Goal: Transaction & Acquisition: Subscribe to service/newsletter

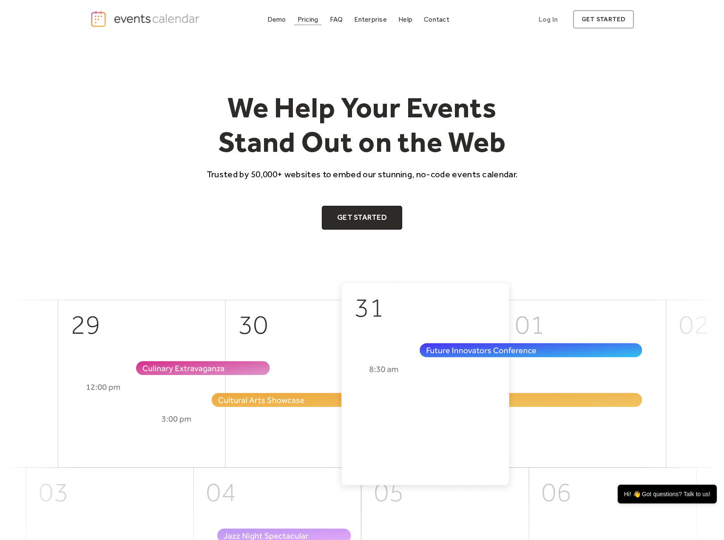
click at [306, 22] on div "Pricing" at bounding box center [308, 19] width 21 height 5
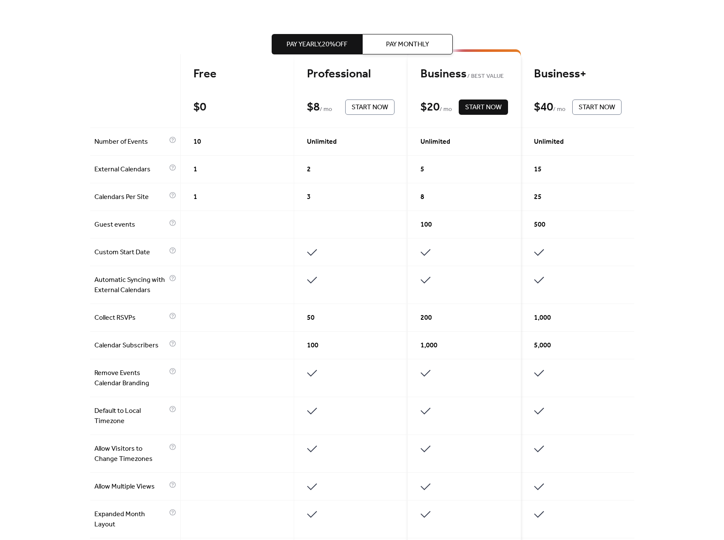
scroll to position [170, 0]
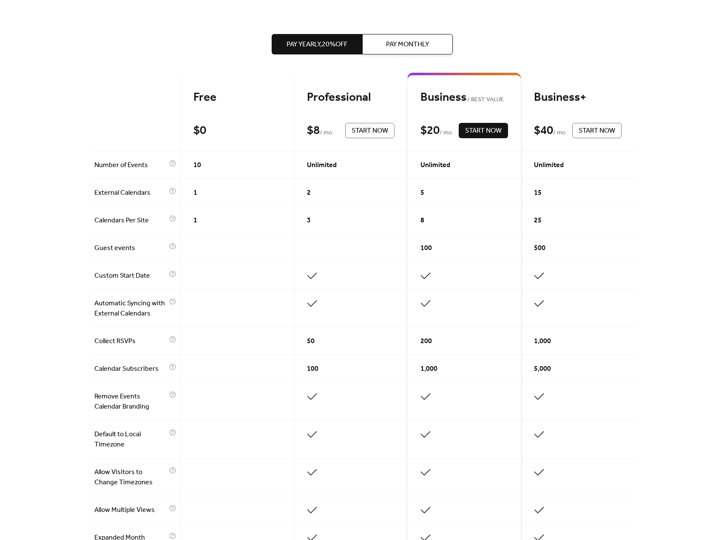
click at [422, 51] on button "Pay Monthly" at bounding box center [407, 44] width 91 height 20
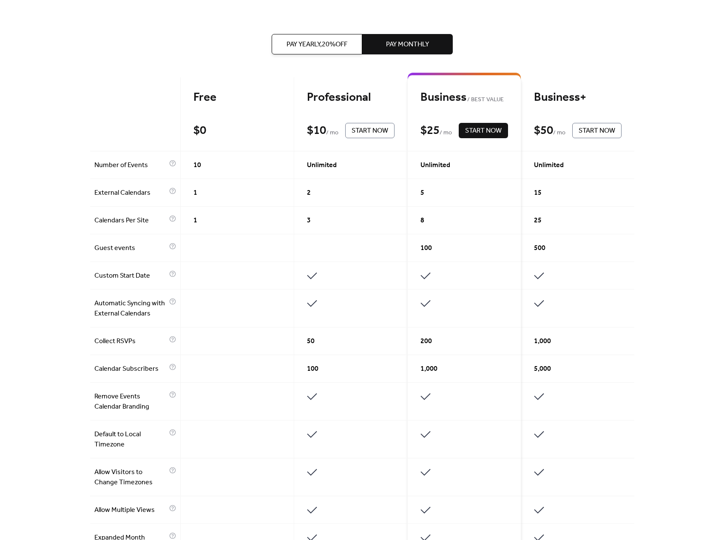
click at [313, 32] on div "Pay Yearly, 20% off Pay Monthly" at bounding box center [362, 44] width 181 height 88
click at [315, 41] on span "Pay Yearly, 20% off" at bounding box center [316, 45] width 61 height 10
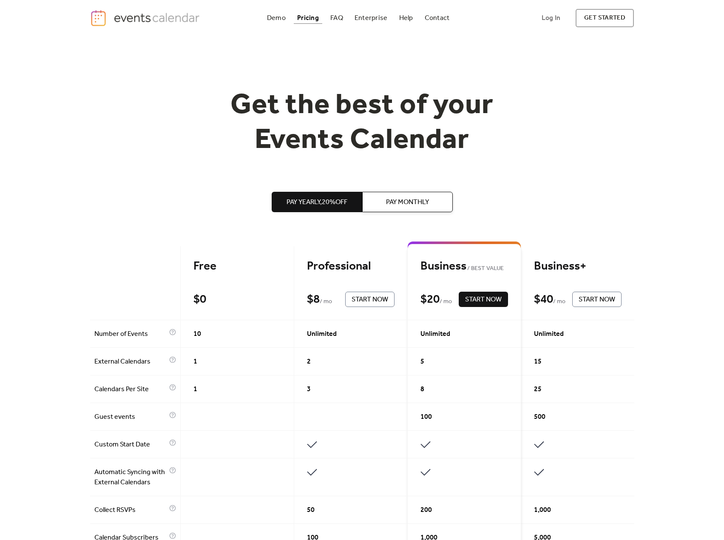
scroll to position [0, 0]
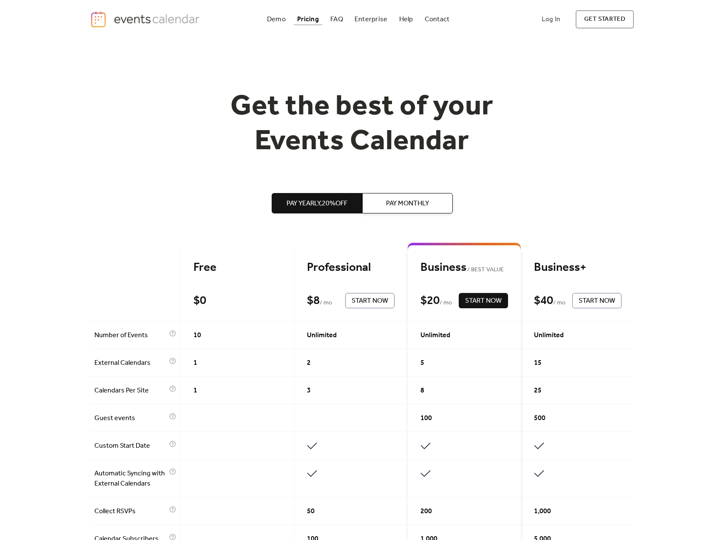
click at [375, 300] on span "Start Now" at bounding box center [369, 301] width 37 height 10
